Goal: Book appointment/travel/reservation

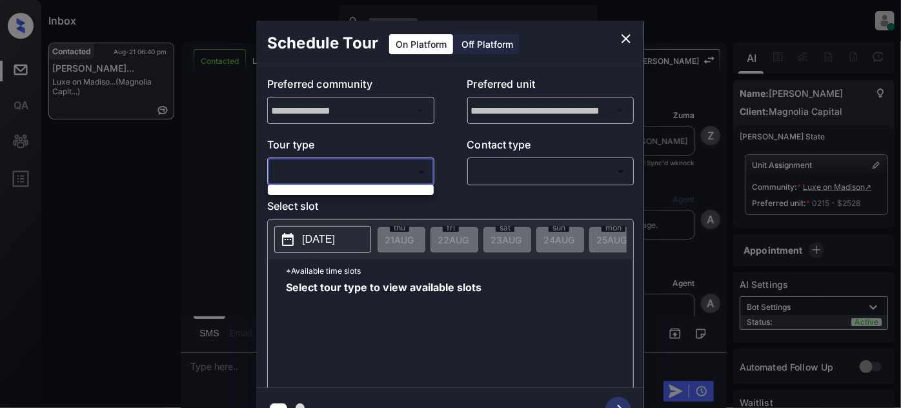
scroll to position [4462, 0]
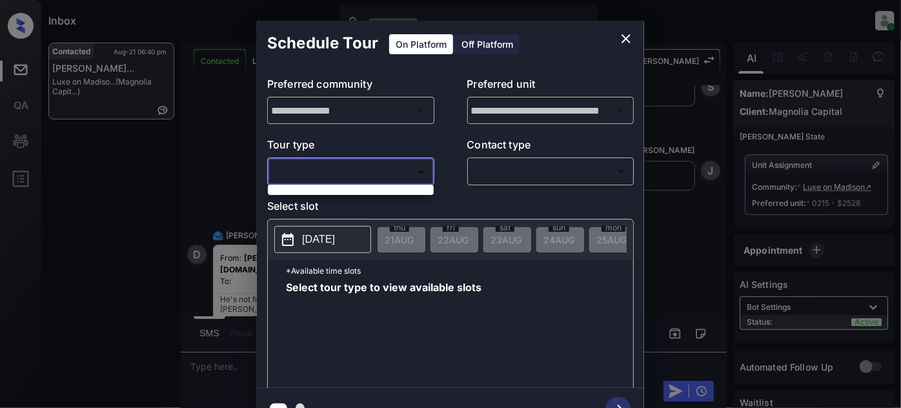
click at [628, 34] on div at bounding box center [450, 204] width 901 height 408
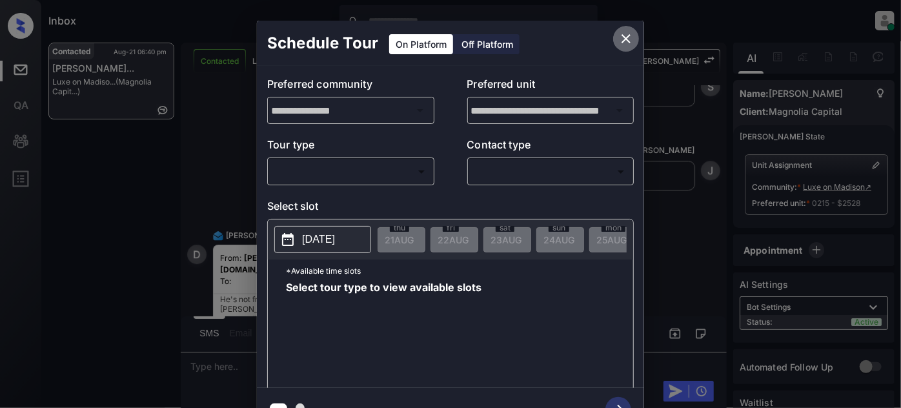
click at [630, 34] on icon "close" at bounding box center [625, 38] width 9 height 9
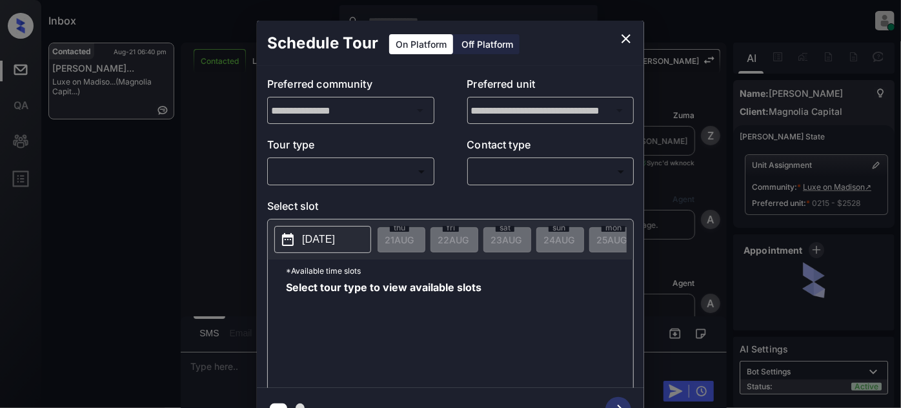
scroll to position [4404, 0]
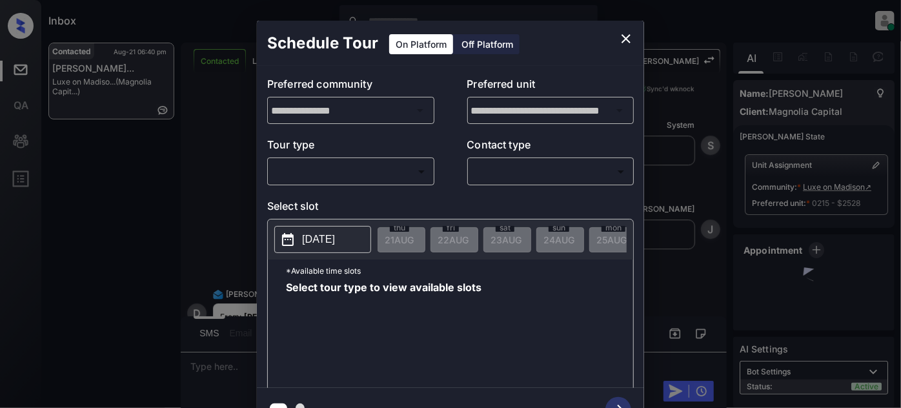
click at [355, 159] on div "​ ​" at bounding box center [350, 171] width 167 height 28
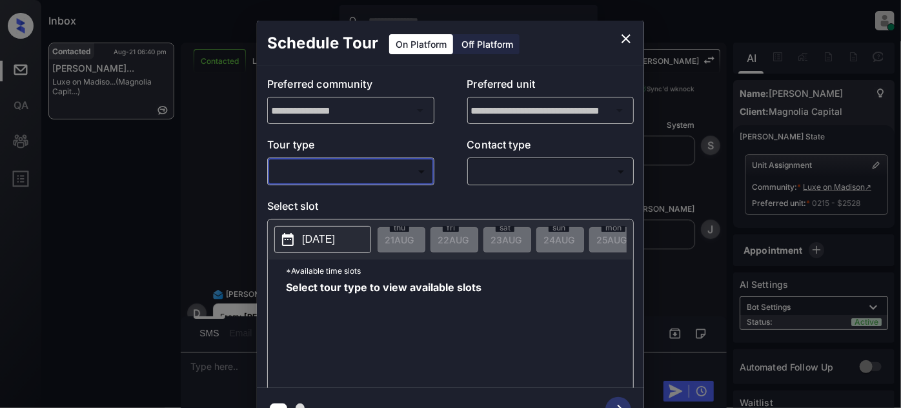
click at [343, 168] on body "Inbox Juan Carlos Manantan Online Set yourself offline Set yourself on break Pr…" at bounding box center [450, 204] width 901 height 408
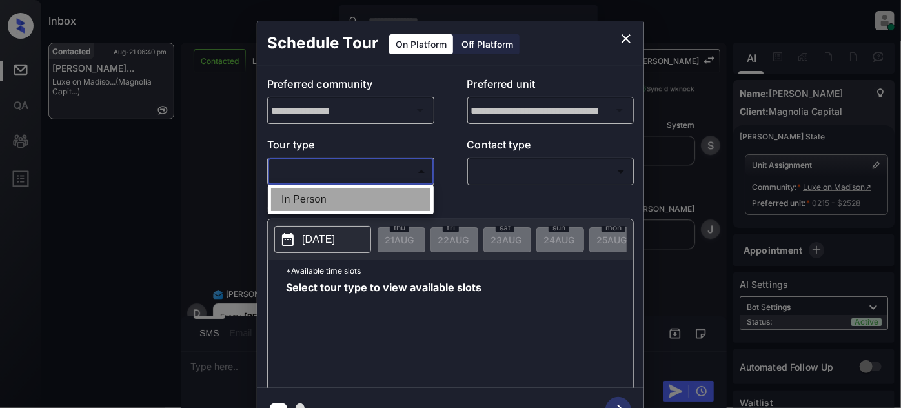
click at [325, 194] on li "In Person" at bounding box center [350, 199] width 159 height 23
type input "********"
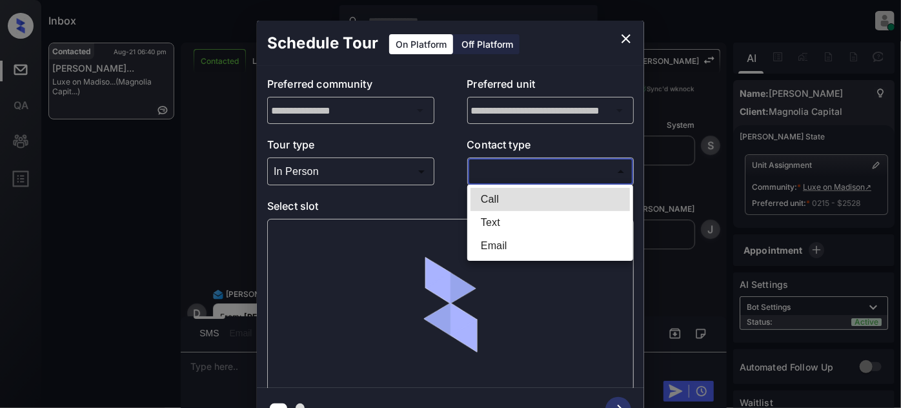
drag, startPoint x: 499, startPoint y: 168, endPoint x: 508, endPoint y: 187, distance: 21.6
click at [499, 168] on body "Inbox Juan Carlos Manantan Online Set yourself offline Set yourself on break Pr…" at bounding box center [450, 204] width 901 height 408
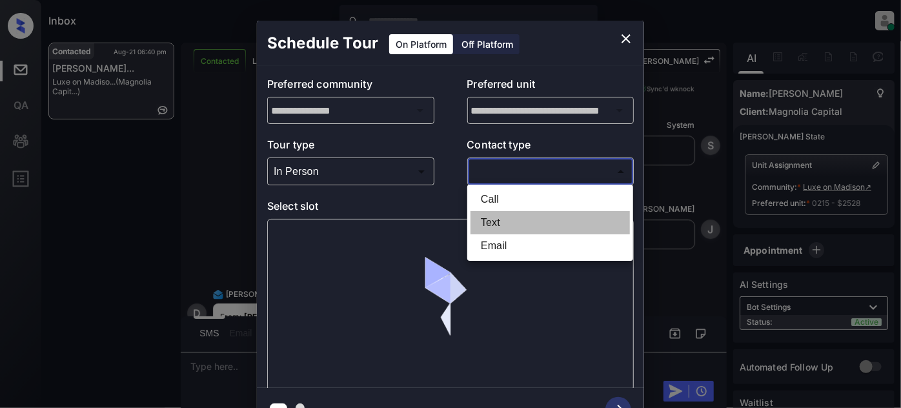
click at [501, 221] on li "Text" at bounding box center [549, 222] width 159 height 23
type input "****"
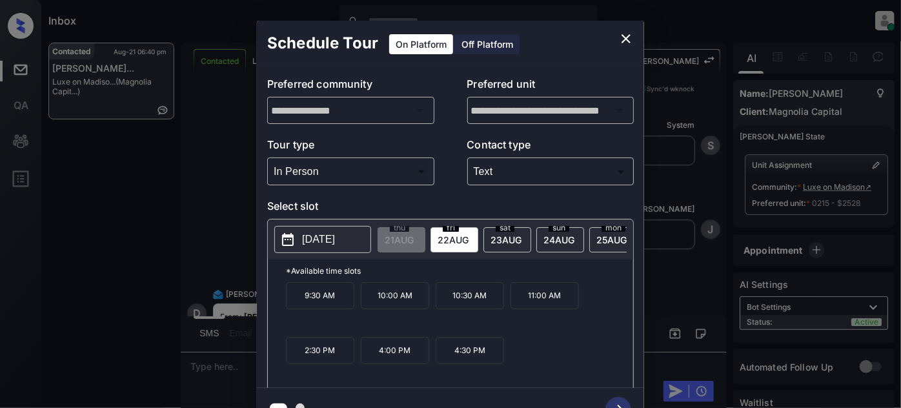
click at [335, 240] on p "2025-08-22" at bounding box center [318, 239] width 33 height 15
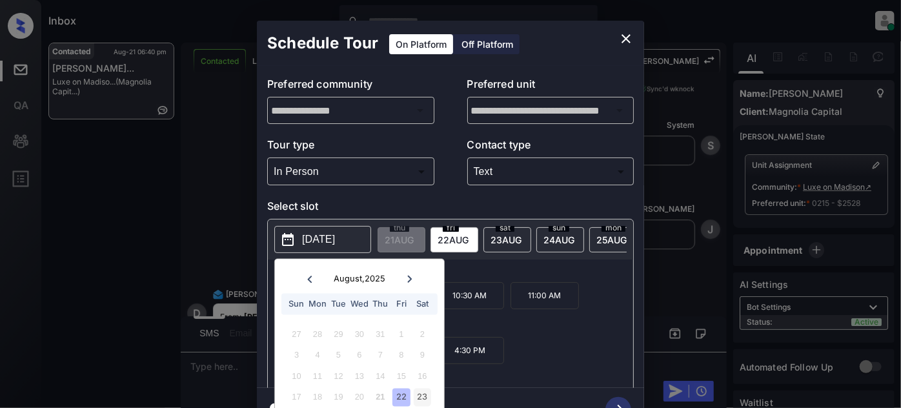
click at [424, 402] on div "23" at bounding box center [422, 396] width 17 height 17
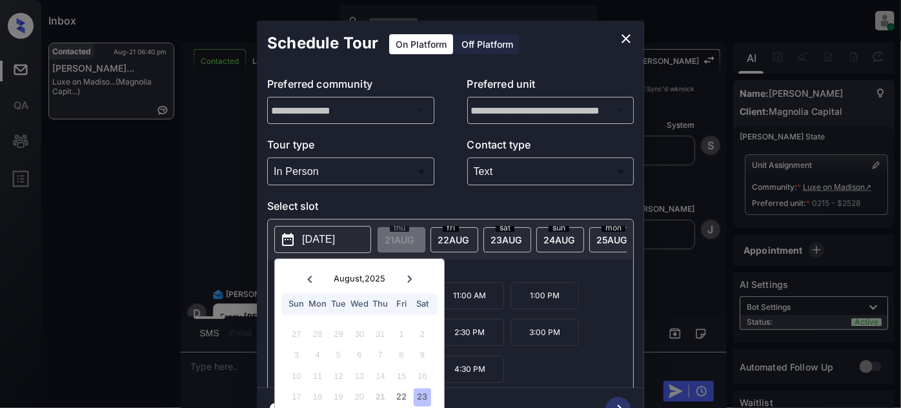
scroll to position [35, 0]
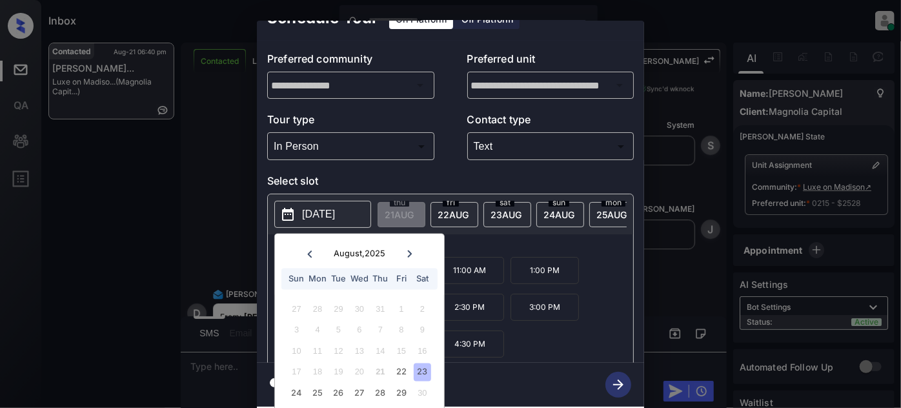
click at [499, 204] on div "Select slot 2025-08-23 August , 2025 Sun Mon Tue Wed Thu Fri Sat 27 28 29 30 31…" at bounding box center [450, 270] width 366 height 194
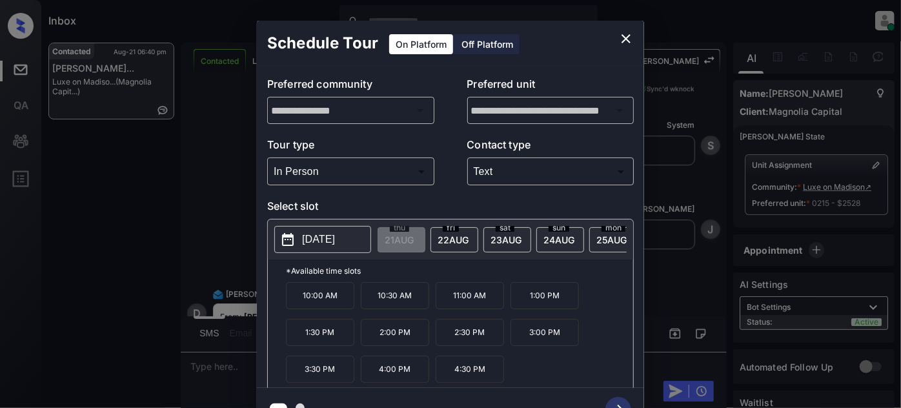
click at [414, 238] on span "23 AUG" at bounding box center [398, 239] width 29 height 11
click at [414, 240] on span "24 AUG" at bounding box center [398, 239] width 29 height 11
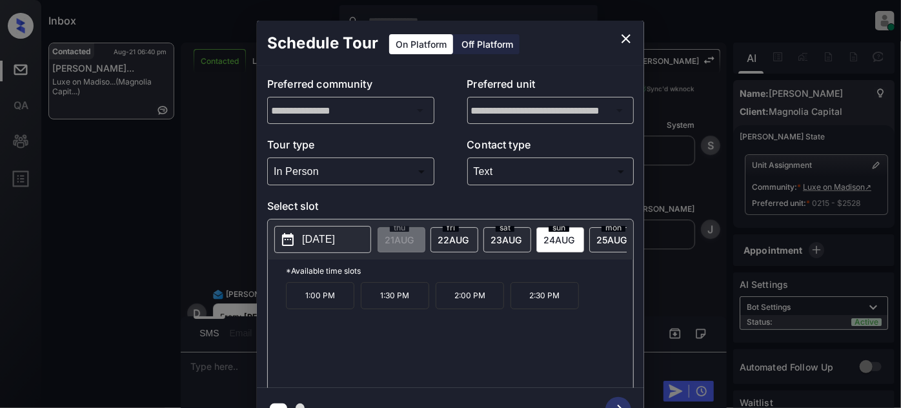
click at [414, 237] on span "23 AUG" at bounding box center [398, 239] width 29 height 11
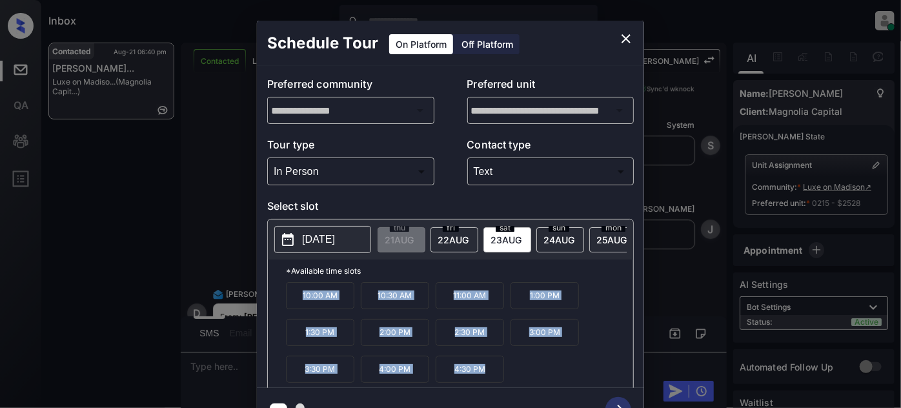
drag, startPoint x: 282, startPoint y: 299, endPoint x: 501, endPoint y: 383, distance: 235.1
click at [501, 383] on div "*Available time slots 10:00 AM 10:30 AM 11:00 AM 1:00 PM 1:30 PM 2:00 PM 2:30 P…" at bounding box center [450, 325] width 365 height 132
copy div "10:00 AM 10:30 AM 11:00 AM 1:00 PM 1:30 PM 2:00 PM 2:30 PM 3:00 PM 3:30 PM 4:00…"
drag, startPoint x: 548, startPoint y: 378, endPoint x: 573, endPoint y: 295, distance: 86.1
click at [548, 377] on div "10:00 AM 10:30 AM 11:00 AM 1:00 PM 1:30 PM 2:00 PM 2:30 PM 3:00 PM 3:30 PM 4:00…" at bounding box center [459, 333] width 347 height 103
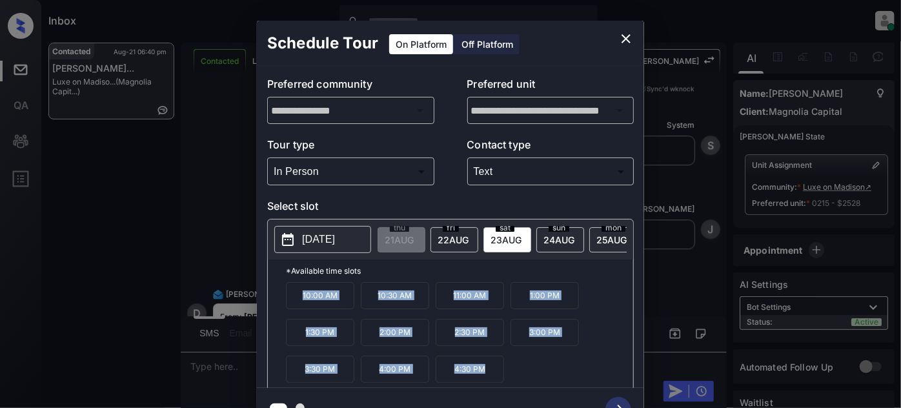
click at [624, 37] on icon "close" at bounding box center [625, 38] width 9 height 9
